Goal: Task Accomplishment & Management: Use online tool/utility

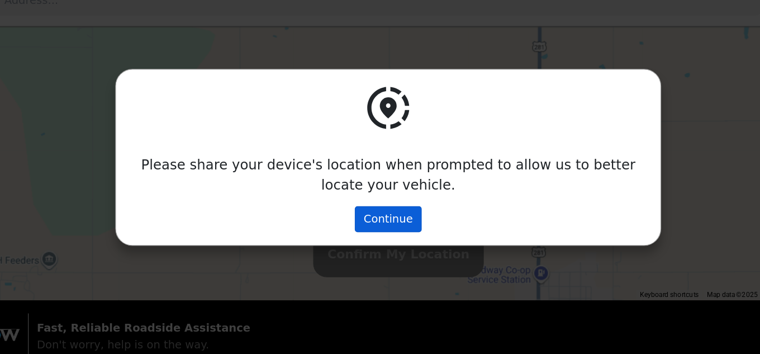
click at [383, 224] on button "Continue" at bounding box center [380, 227] width 55 height 21
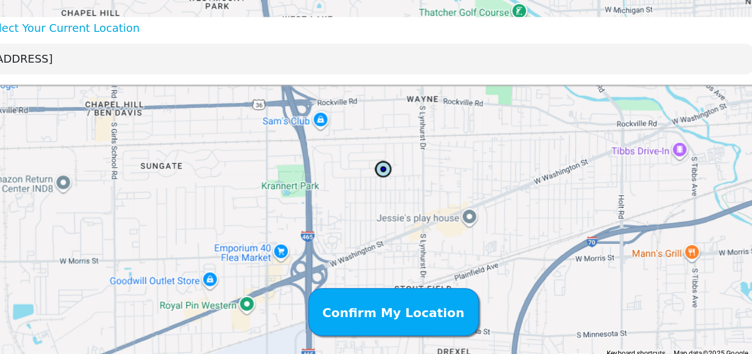
click at [202, 47] on input "620 S Worth Ave, Indianapolis, IN 46241, USA" at bounding box center [344, 48] width 667 height 25
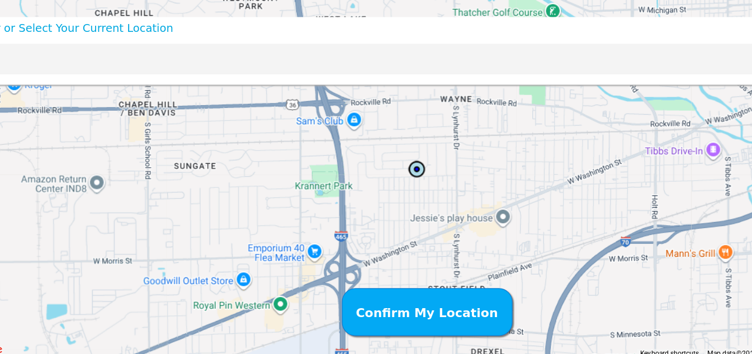
type input "6"
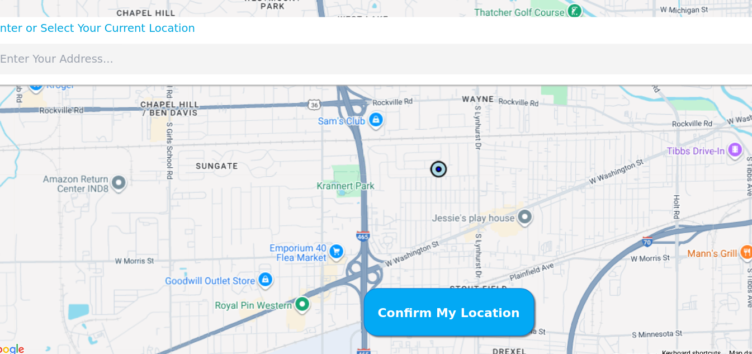
click at [45, 45] on input "text" at bounding box center [344, 48] width 667 height 25
paste input "[STREET_ADDRESS]"
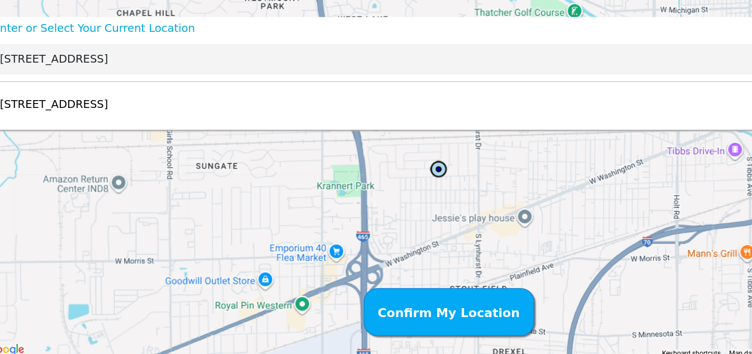
click at [106, 82] on p "[STREET_ADDRESS]" at bounding box center [58, 85] width 94 height 13
type input "[STREET_ADDRESS]"
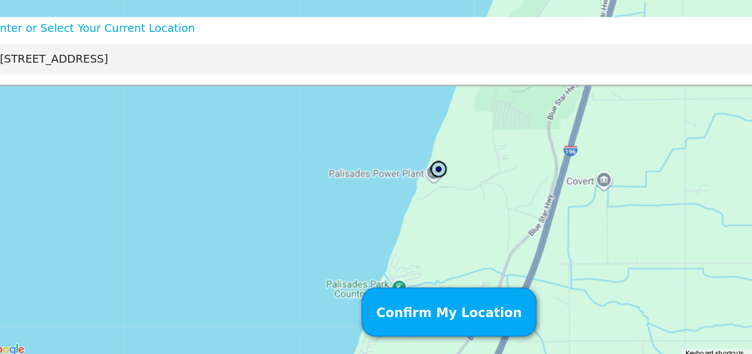
click at [378, 250] on span "Confirm My Location" at bounding box center [384, 256] width 119 height 16
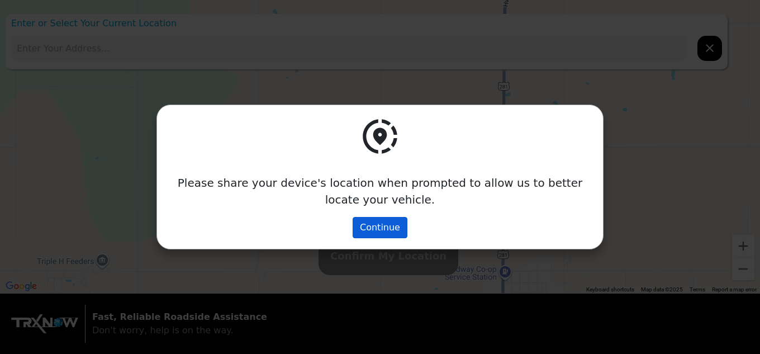
click at [383, 223] on button "Continue" at bounding box center [380, 227] width 55 height 21
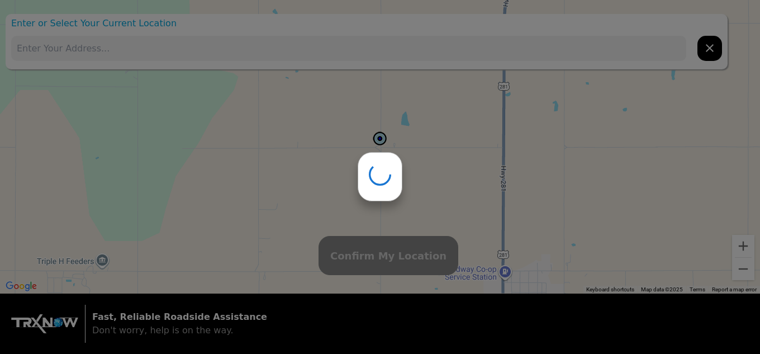
drag, startPoint x: 51, startPoint y: 56, endPoint x: 132, endPoint y: 60, distance: 81.1
click at [132, 60] on div at bounding box center [380, 177] width 760 height 354
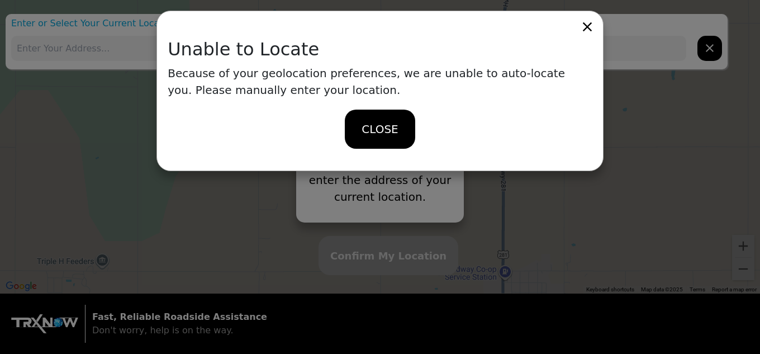
click at [587, 21] on icon at bounding box center [587, 27] width 16 height 16
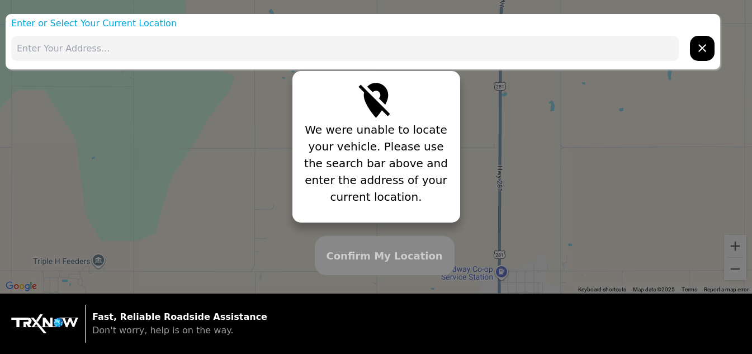
click at [68, 48] on input "text" at bounding box center [344, 48] width 667 height 25
paste input "[STREET_ADDRESS]"
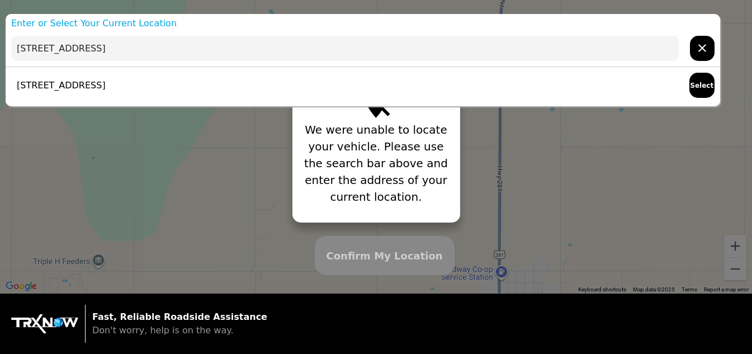
click at [106, 79] on p "[STREET_ADDRESS]" at bounding box center [58, 85] width 94 height 13
type input "[STREET_ADDRESS]"
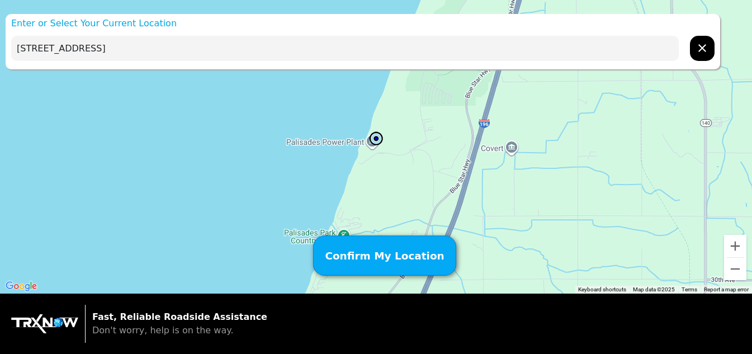
click at [377, 254] on span "Confirm My Location" at bounding box center [384, 256] width 119 height 16
